Goal: Task Accomplishment & Management: Use online tool/utility

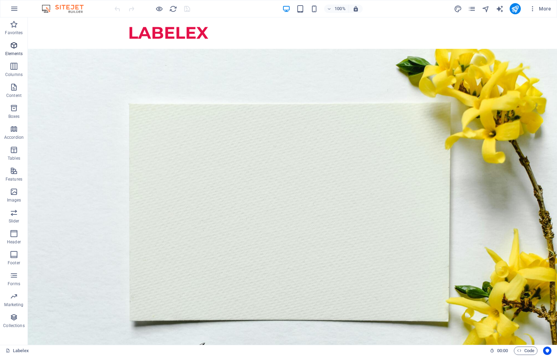
click at [14, 48] on icon "button" at bounding box center [14, 45] width 8 height 8
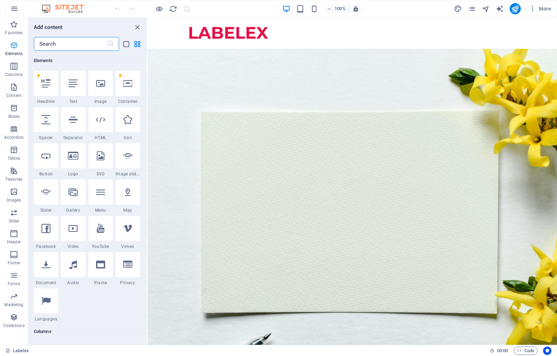
scroll to position [74, 0]
click at [126, 93] on div at bounding box center [128, 83] width 24 height 25
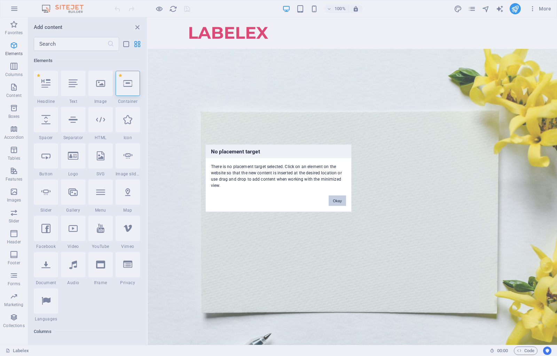
click at [341, 203] on button "Okay" at bounding box center [337, 200] width 17 height 10
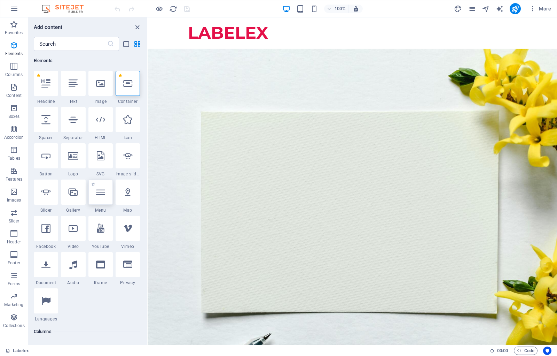
click at [104, 200] on div at bounding box center [100, 191] width 24 height 25
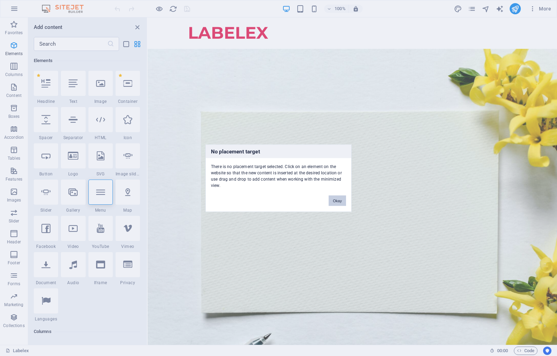
click at [344, 199] on button "Okay" at bounding box center [337, 200] width 17 height 10
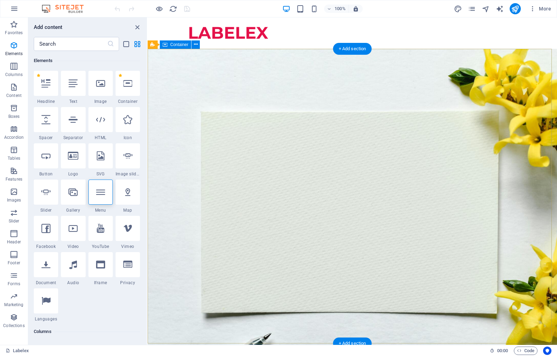
click at [284, 57] on div "LABELEX LABEL THAT FIT YOUR BRAND, BIG OR SMALL. Whether you're launching a new…" at bounding box center [353, 135] width 410 height 173
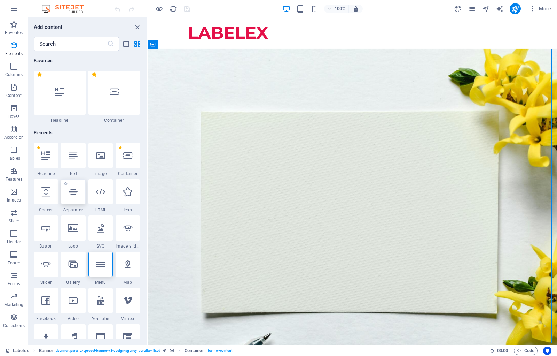
scroll to position [0, 0]
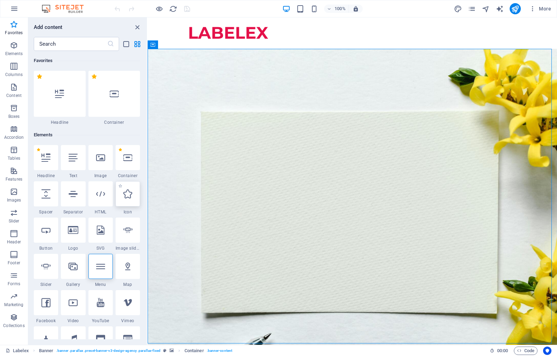
click at [133, 203] on div at bounding box center [128, 193] width 24 height 25
select select "xMidYMid"
select select "px"
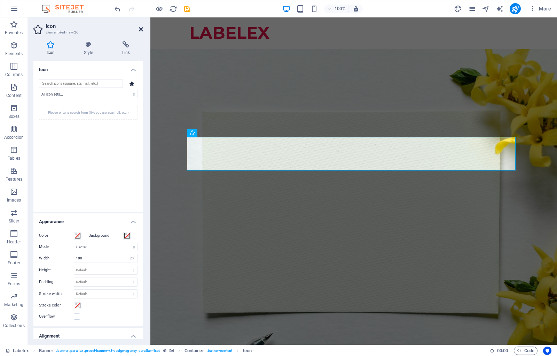
click at [139, 26] on icon at bounding box center [141, 29] width 4 height 6
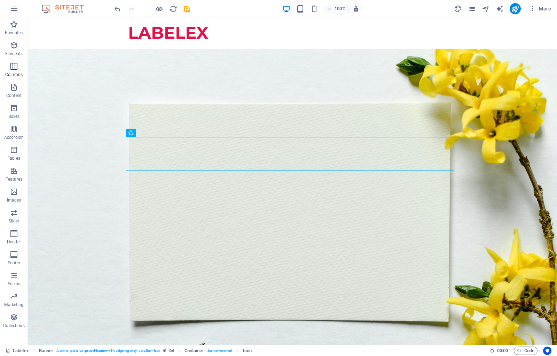
click at [14, 68] on icon "button" at bounding box center [14, 66] width 8 height 8
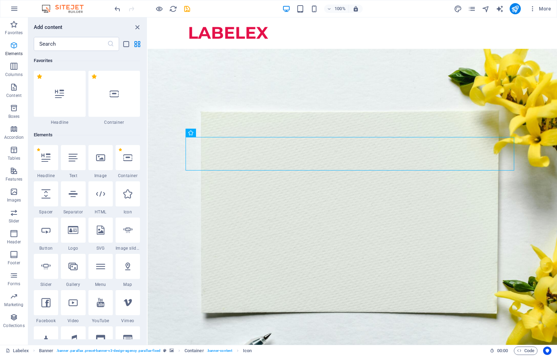
scroll to position [133, 0]
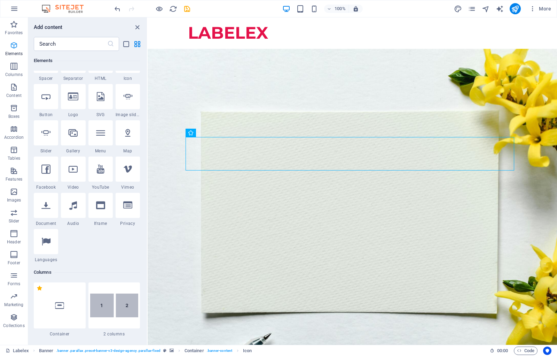
click at [14, 47] on icon "button" at bounding box center [14, 45] width 8 height 8
click at [14, 67] on icon "button" at bounding box center [14, 66] width 8 height 8
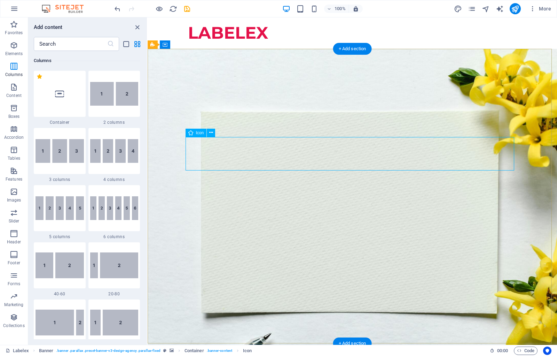
scroll to position [345, 0]
click at [183, 153] on div "LABELEX LABEL THAT FIT YOUR BRAND, BIG OR SMALL. Whether you're launching a new…" at bounding box center [353, 154] width 410 height 210
click at [198, 130] on figure at bounding box center [352, 111] width 329 height 36
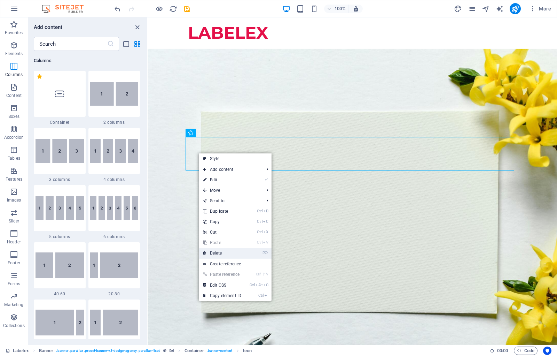
click at [226, 250] on link "⌦ Delete" at bounding box center [222, 253] width 47 height 10
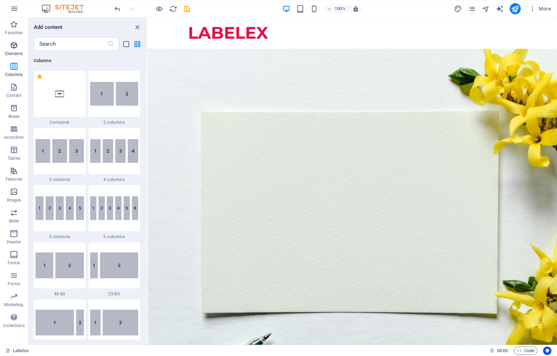
click at [6, 44] on span "Elements" at bounding box center [14, 49] width 28 height 17
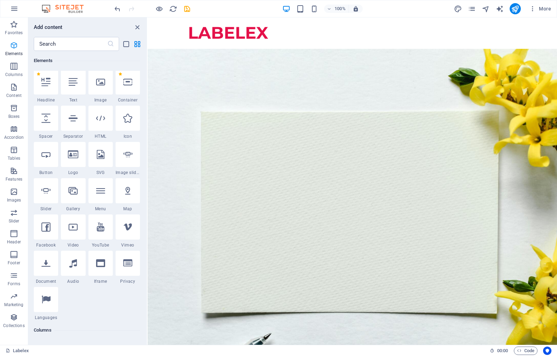
scroll to position [74, 0]
click at [47, 156] on icon at bounding box center [45, 155] width 9 height 9
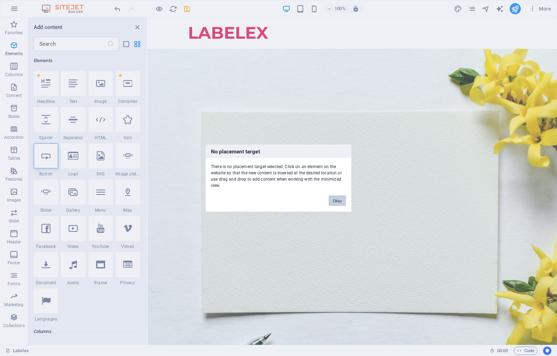
click at [338, 201] on button "Okay" at bounding box center [337, 200] width 17 height 10
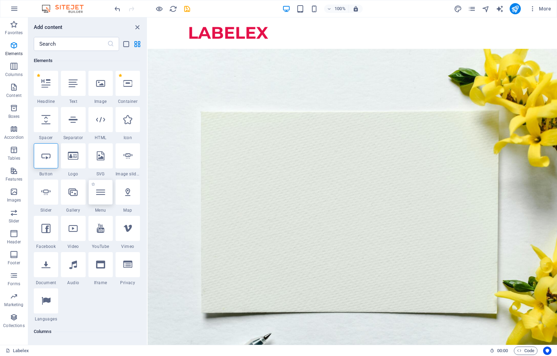
click at [104, 197] on div at bounding box center [100, 191] width 24 height 25
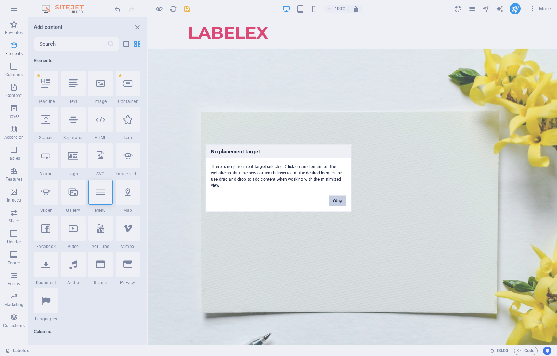
click at [334, 199] on button "Okay" at bounding box center [337, 200] width 17 height 10
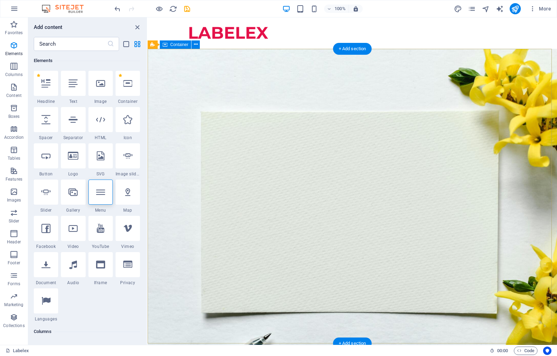
click at [262, 55] on div "LABELEX LABEL THAT FIT YOUR BRAND, BIG OR SMALL. Whether you're launching a new…" at bounding box center [353, 135] width 410 height 173
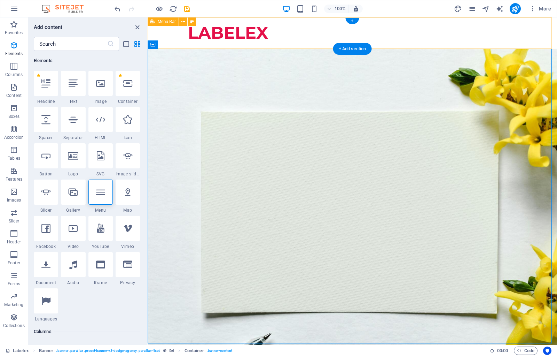
click at [457, 32] on div "LABELEX" at bounding box center [353, 32] width 410 height 31
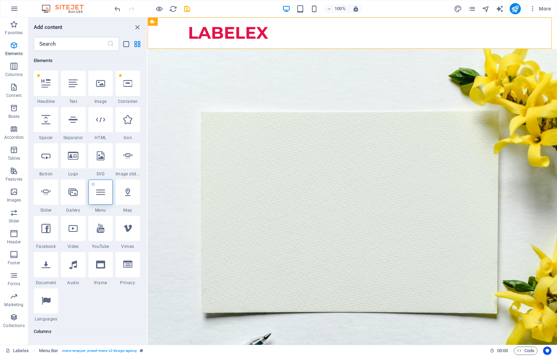
click at [105, 196] on div at bounding box center [100, 191] width 24 height 25
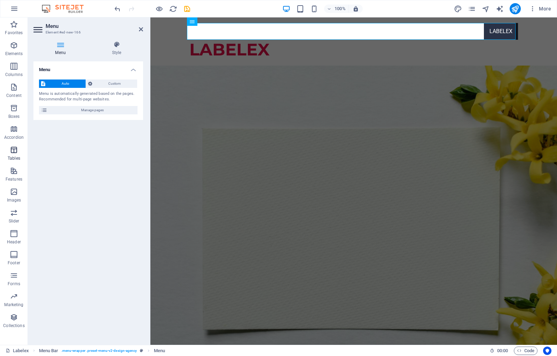
click at [15, 149] on icon "button" at bounding box center [14, 150] width 8 height 8
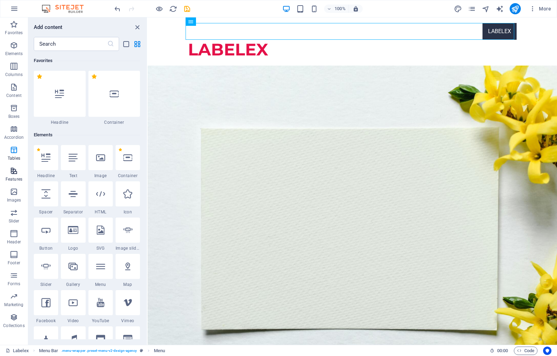
click at [15, 173] on icon "button" at bounding box center [14, 170] width 8 height 8
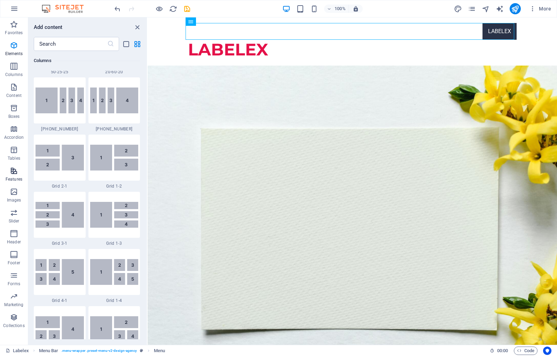
scroll to position [2715, 0]
